Goal: Information Seeking & Learning: Learn about a topic

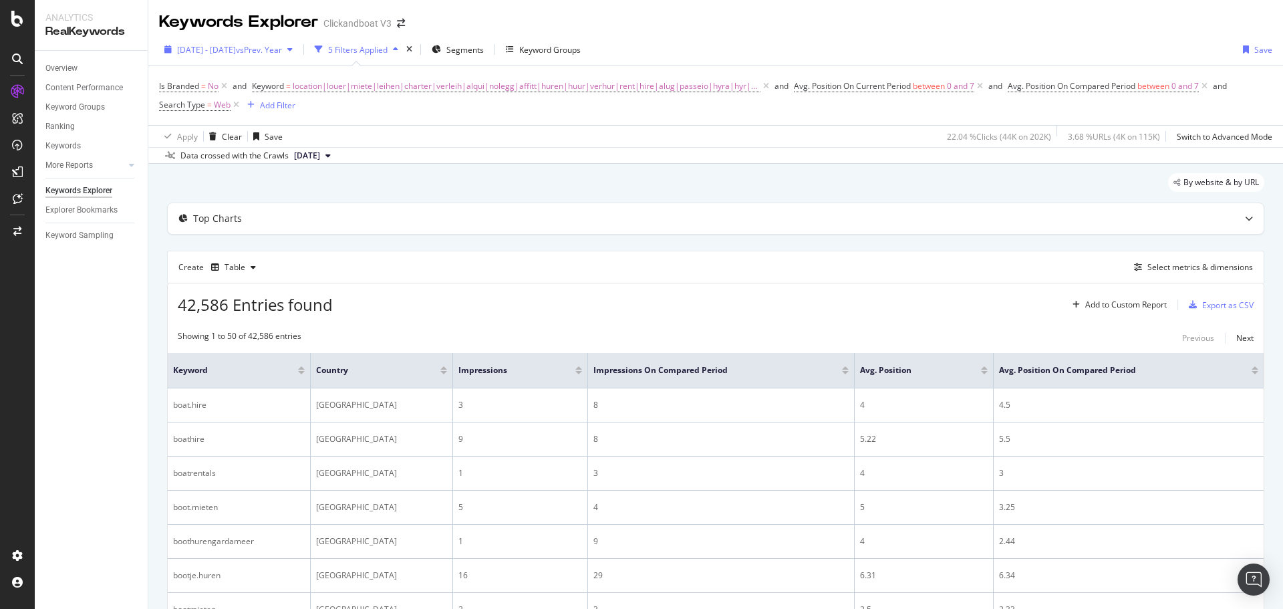
click at [247, 57] on div "[DATE] - [DATE] vs Prev. Year" at bounding box center [228, 49] width 139 height 20
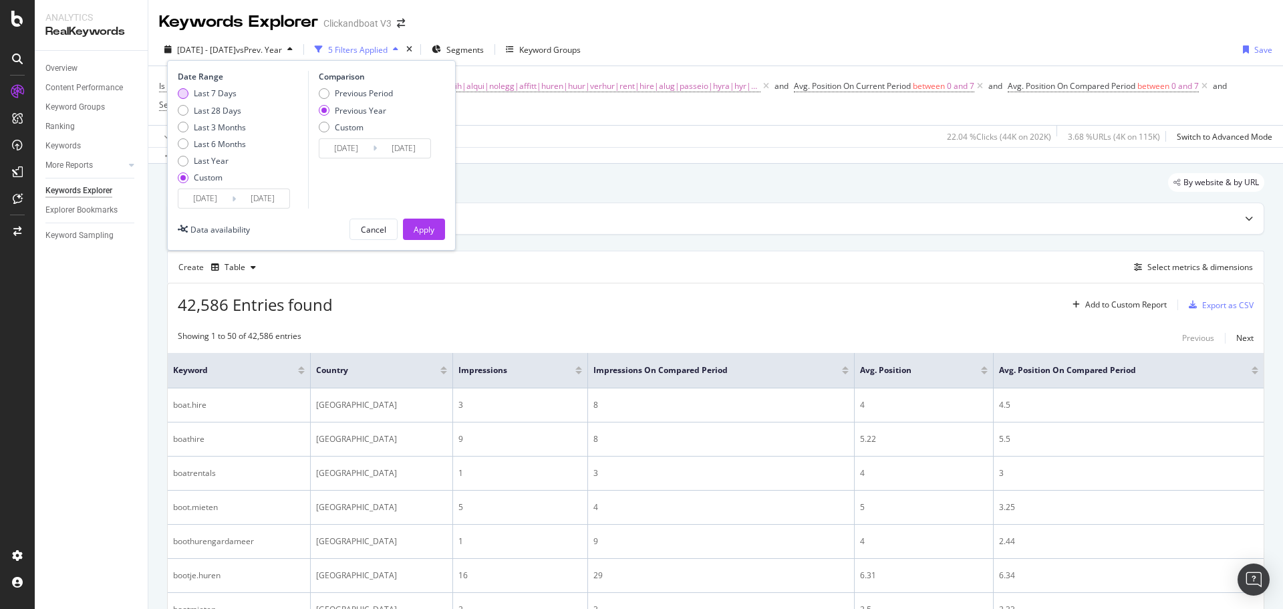
click at [192, 98] on div "Last 7 Days" at bounding box center [212, 93] width 68 height 11
type input "[DATE]"
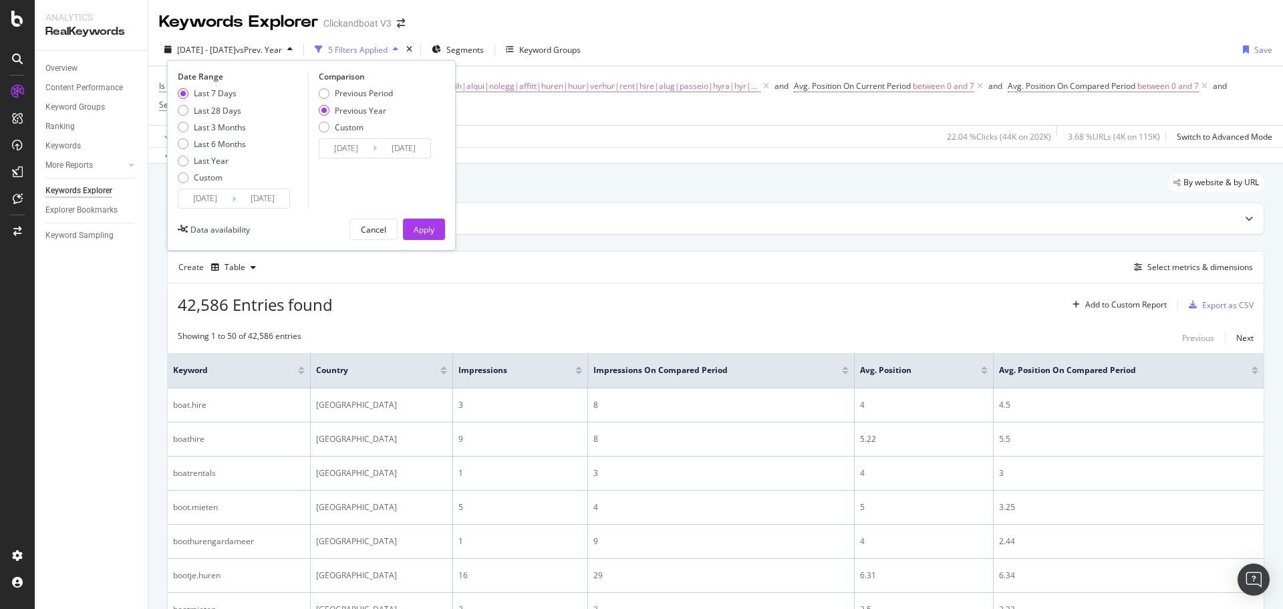
click at [204, 200] on input "[DATE]" at bounding box center [204, 198] width 53 height 19
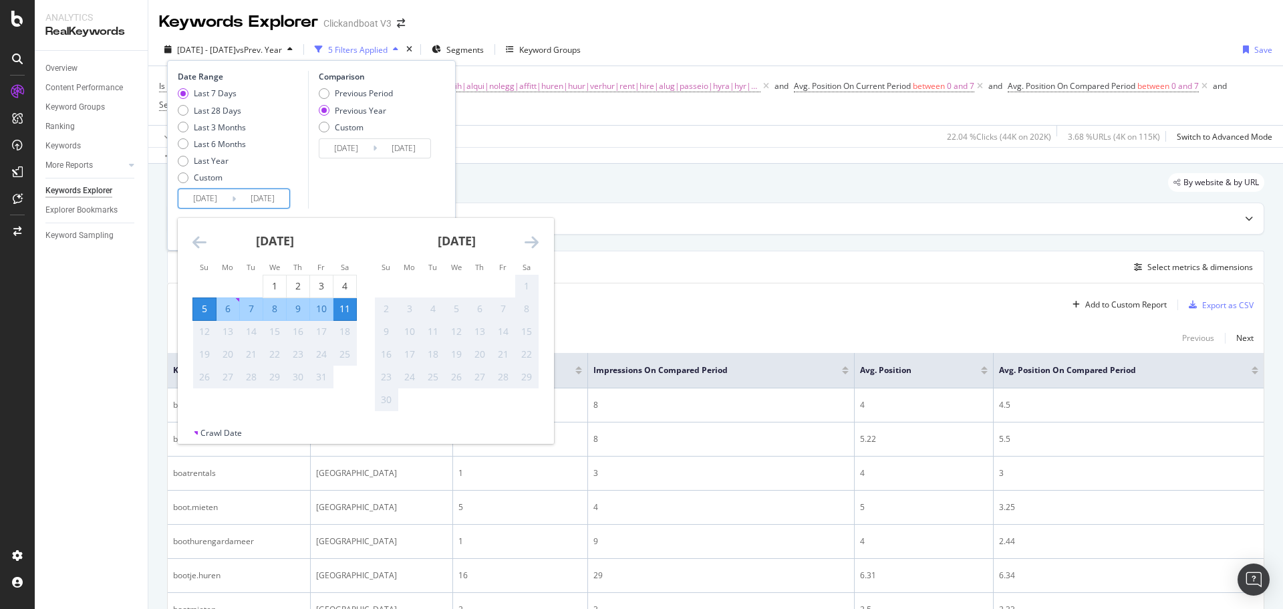
drag, startPoint x: 623, startPoint y: 146, endPoint x: 642, endPoint y: 143, distance: 19.7
click at [625, 146] on div "Apply Clear Save 22.04 % Clicks ( 44K on 202K ) 3.68 % URLs ( 4K on 115K ) Swit…" at bounding box center [715, 136] width 1134 height 22
